Goal: Task Accomplishment & Management: Use online tool/utility

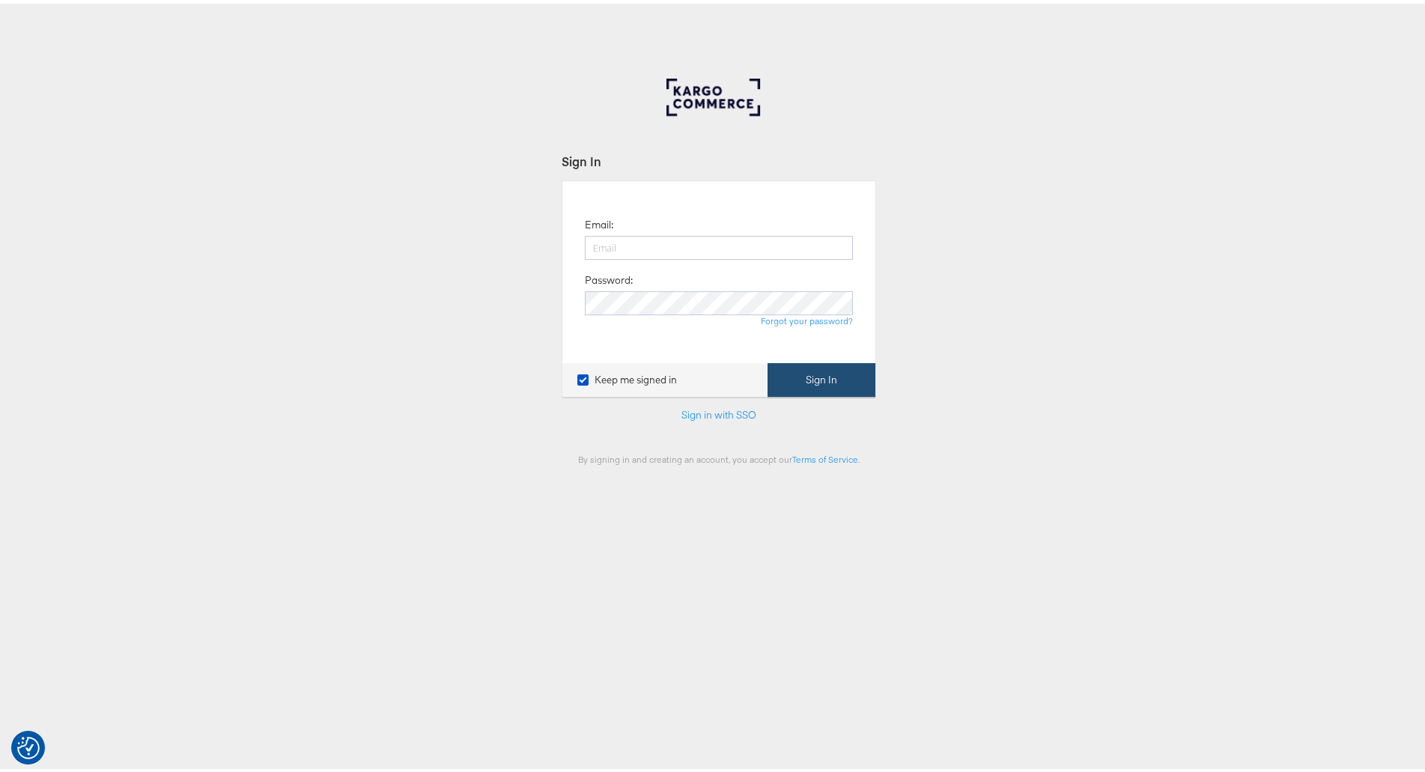
type input "[PERSON_NAME][EMAIL_ADDRESS][PERSON_NAME][DOMAIN_NAME]"
click at [806, 387] on button "Sign In" at bounding box center [821, 376] width 108 height 34
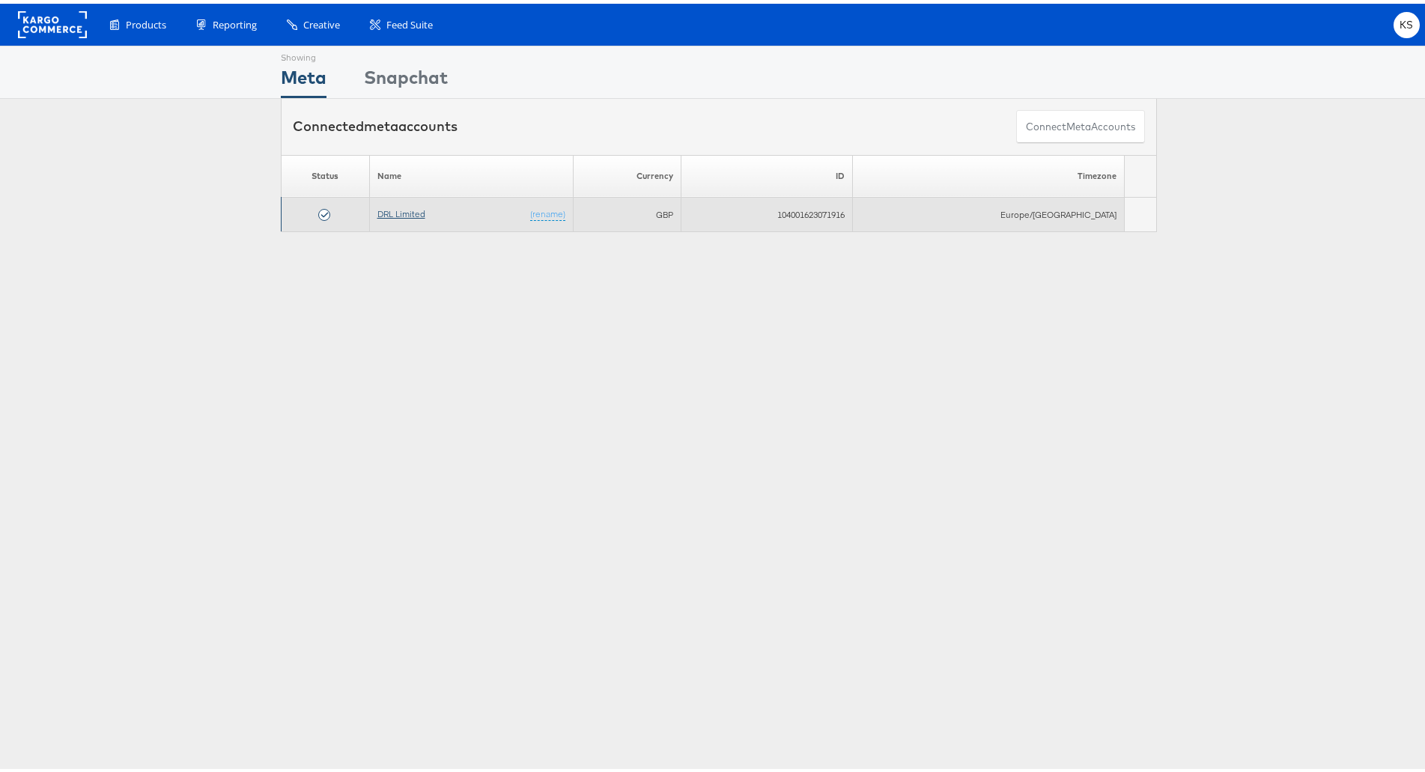
click at [419, 214] on link "DRL Limited" at bounding box center [401, 209] width 48 height 11
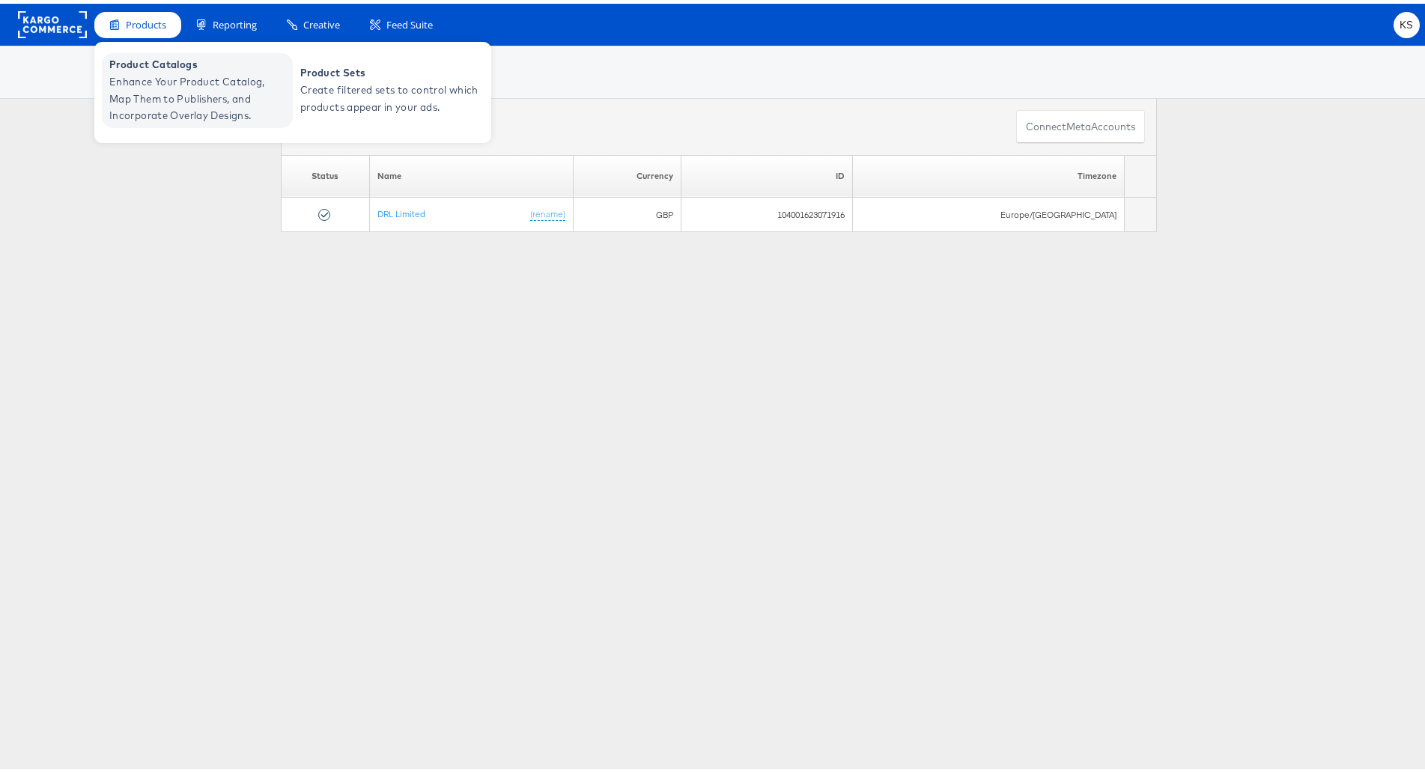
click at [290, 90] on link "Product Catalogs Enhance Your Product Catalog, Map Them to Publishers, and Inco…" at bounding box center [197, 86] width 191 height 75
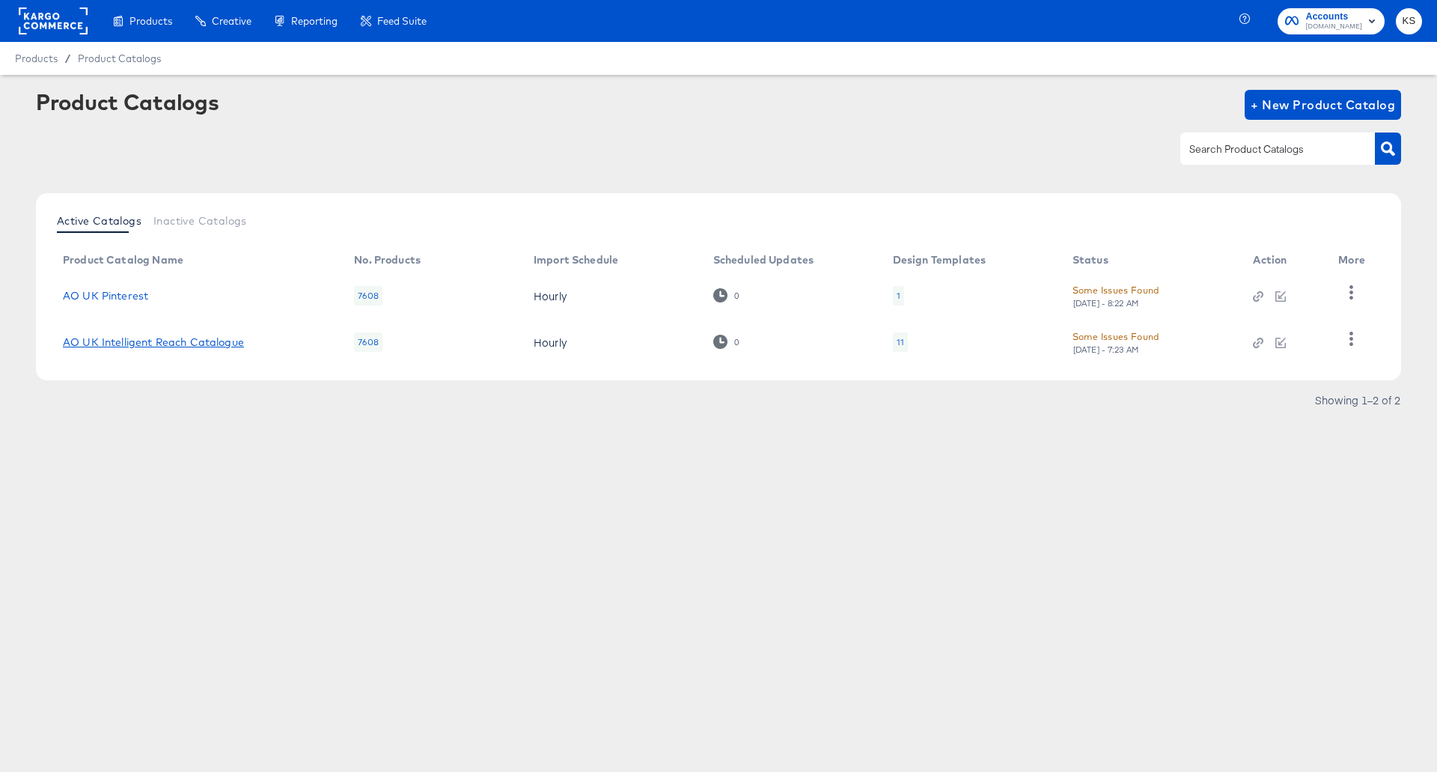
click at [209, 346] on link "AO UK Intelligent Reach Catalogue" at bounding box center [153, 342] width 181 height 12
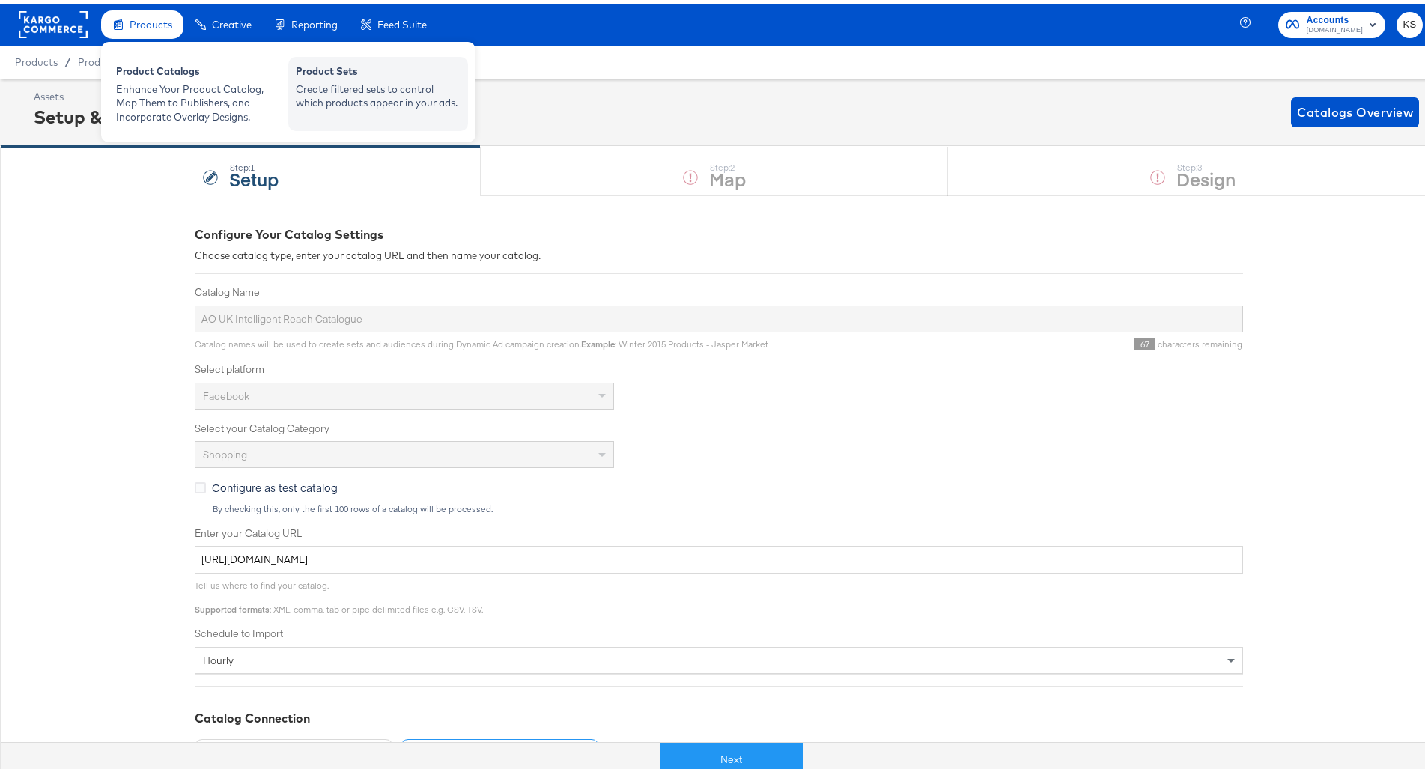
click at [392, 91] on div "Create filtered sets to control which products appear in your ads." at bounding box center [378, 93] width 165 height 28
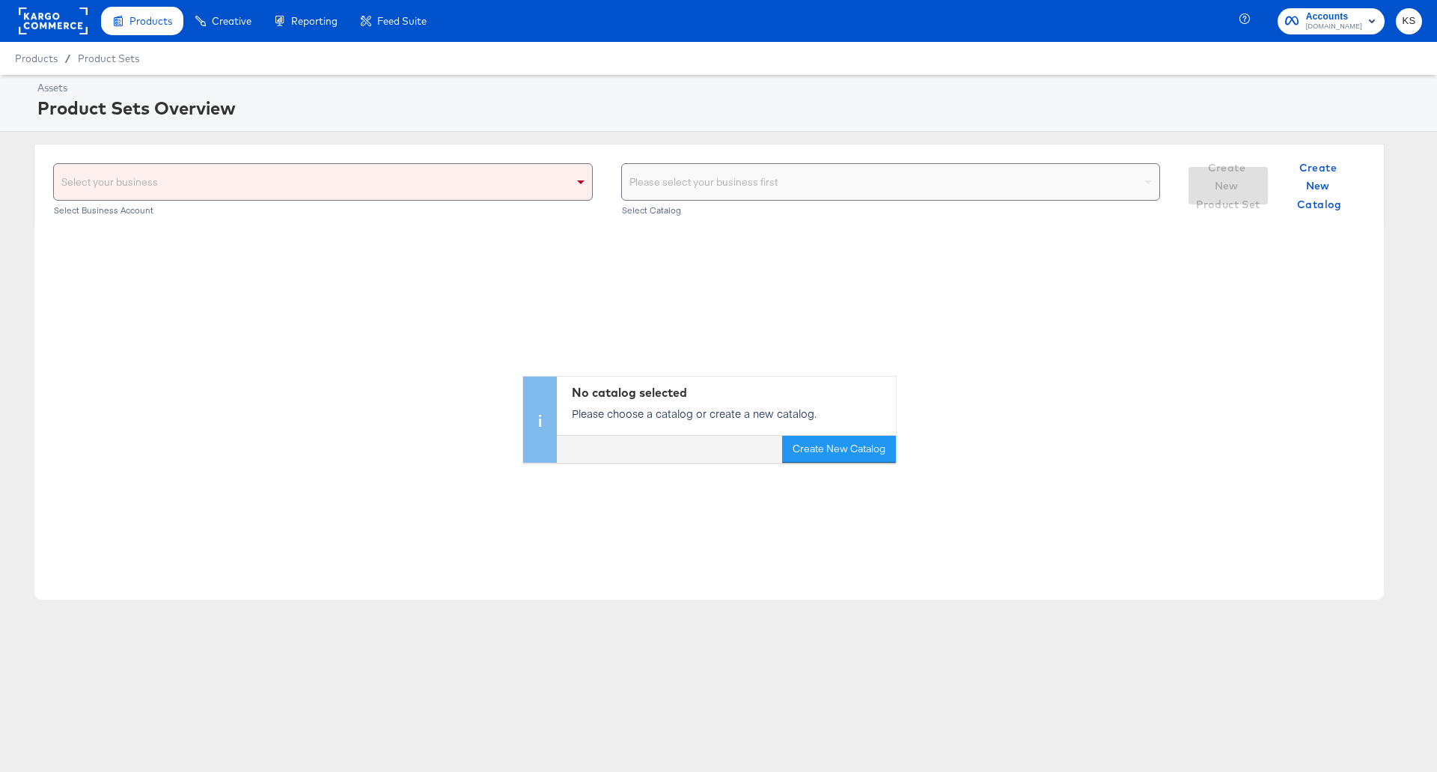
click at [480, 194] on div "Select your business" at bounding box center [323, 182] width 538 height 36
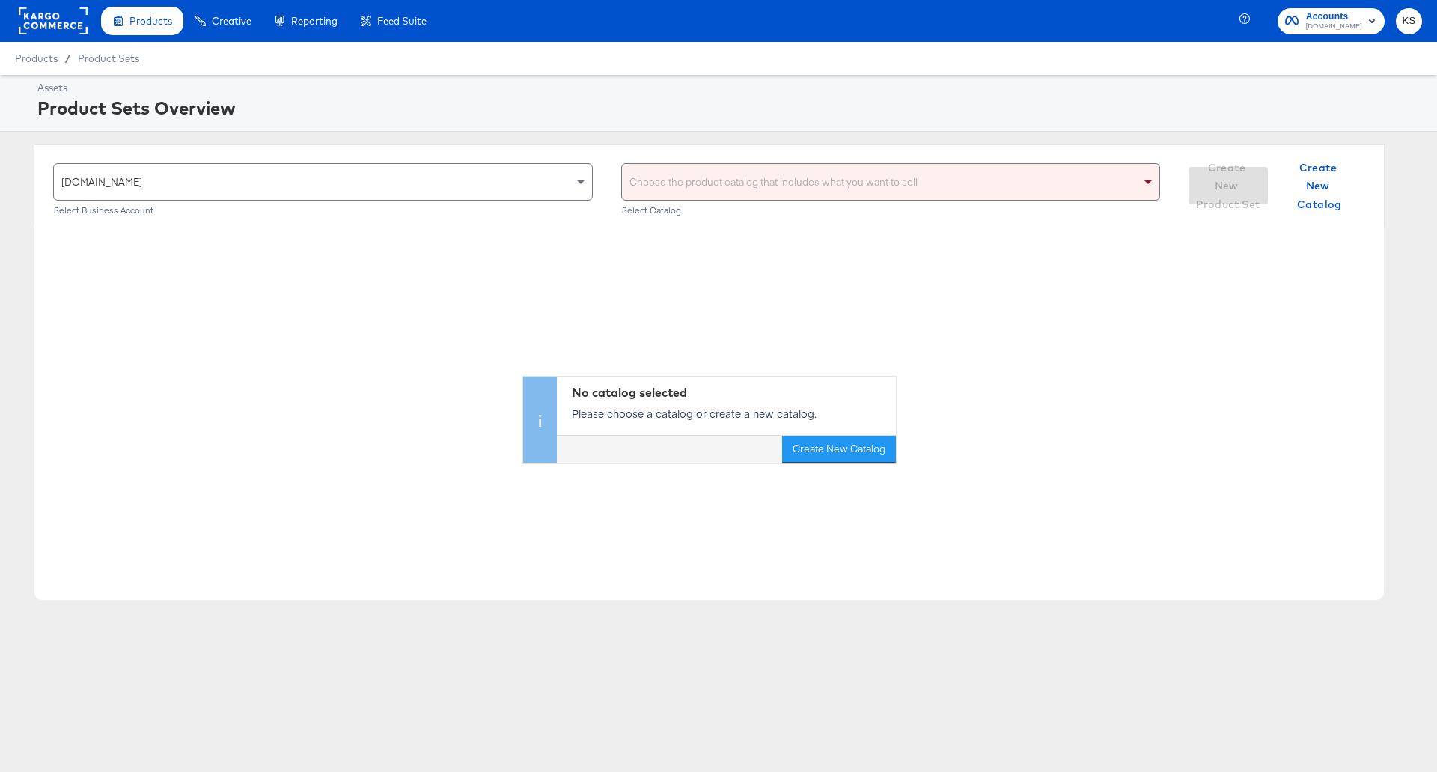
click at [712, 190] on div "Choose the product catalog that includes what you want to sell" at bounding box center [891, 182] width 538 height 36
click at [725, 250] on div "No catalog selected Please choose a catalog or create a new catalog. Create New…" at bounding box center [709, 343] width 1350 height 237
